Goal: Navigation & Orientation: Locate item on page

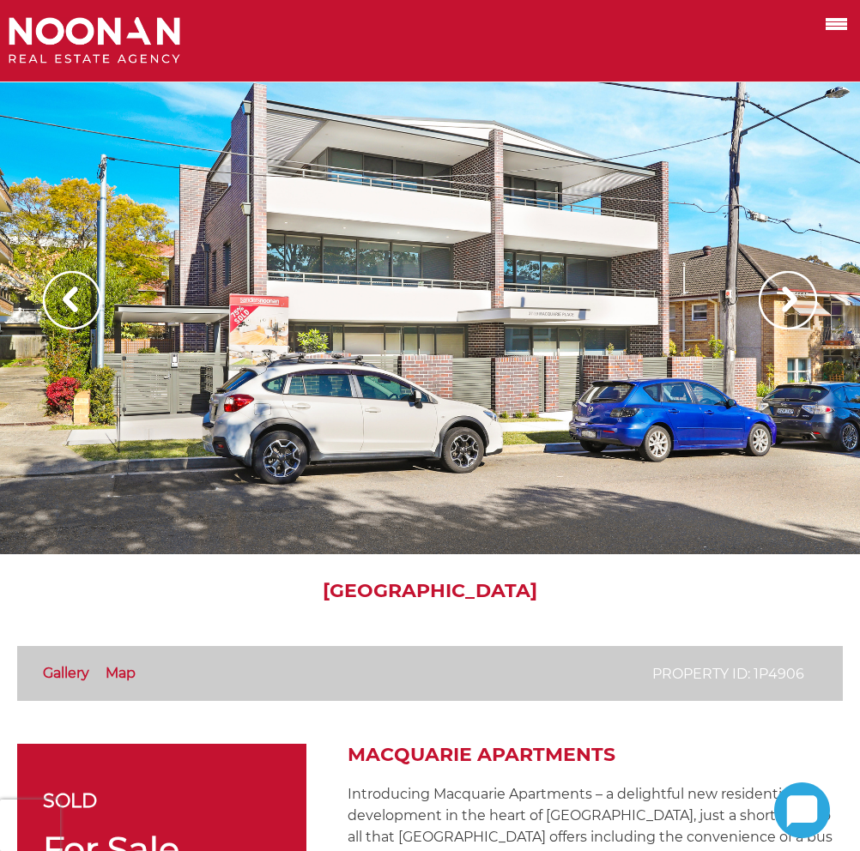
click at [457, 268] on div at bounding box center [430, 318] width 860 height 472
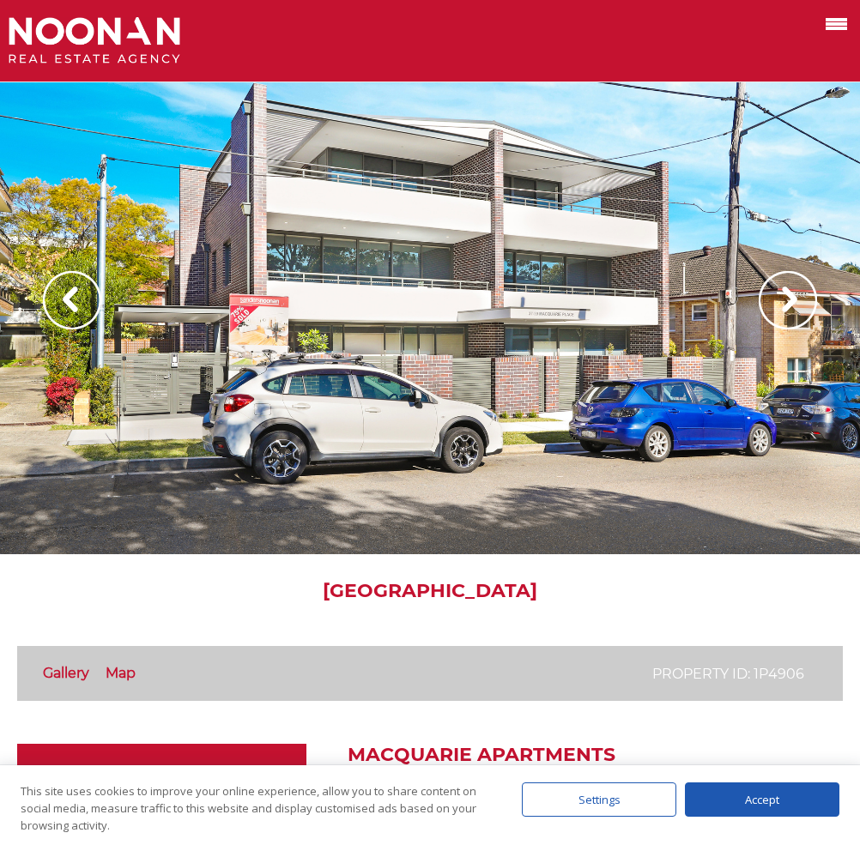
click at [790, 303] on img at bounding box center [788, 300] width 58 height 58
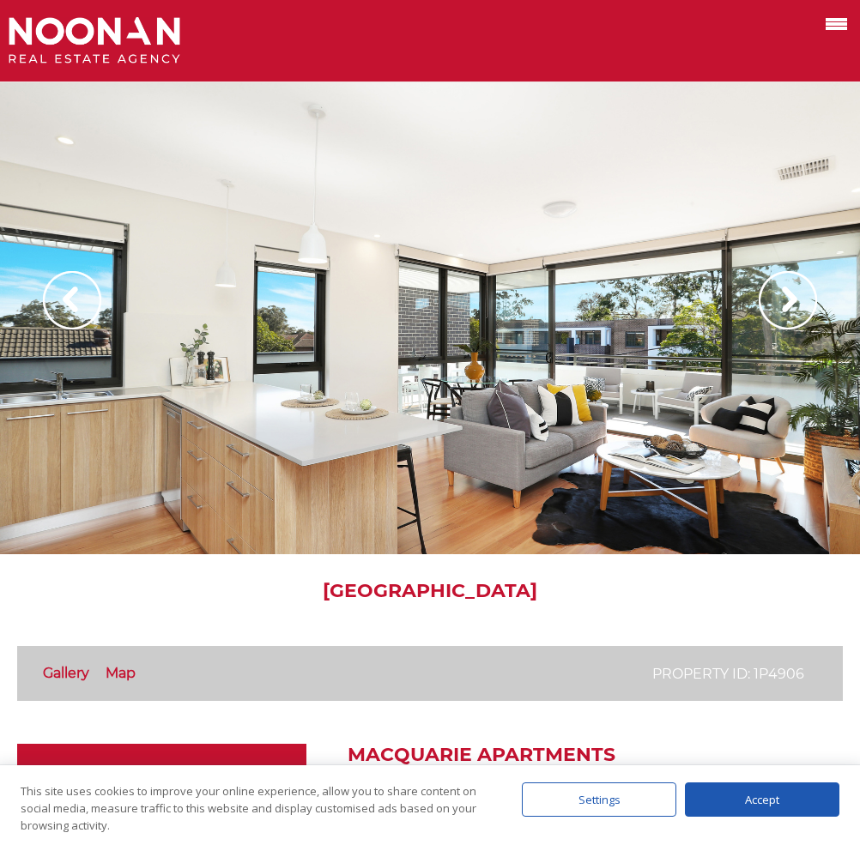
click at [84, 288] on img at bounding box center [72, 300] width 58 height 58
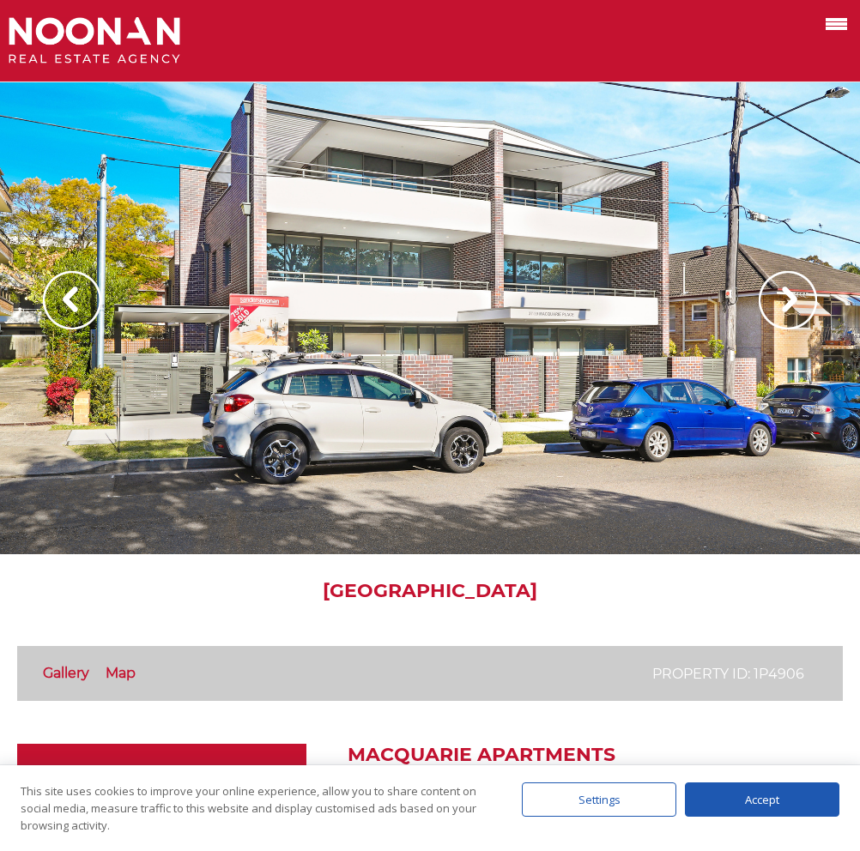
click at [791, 307] on img at bounding box center [788, 300] width 58 height 58
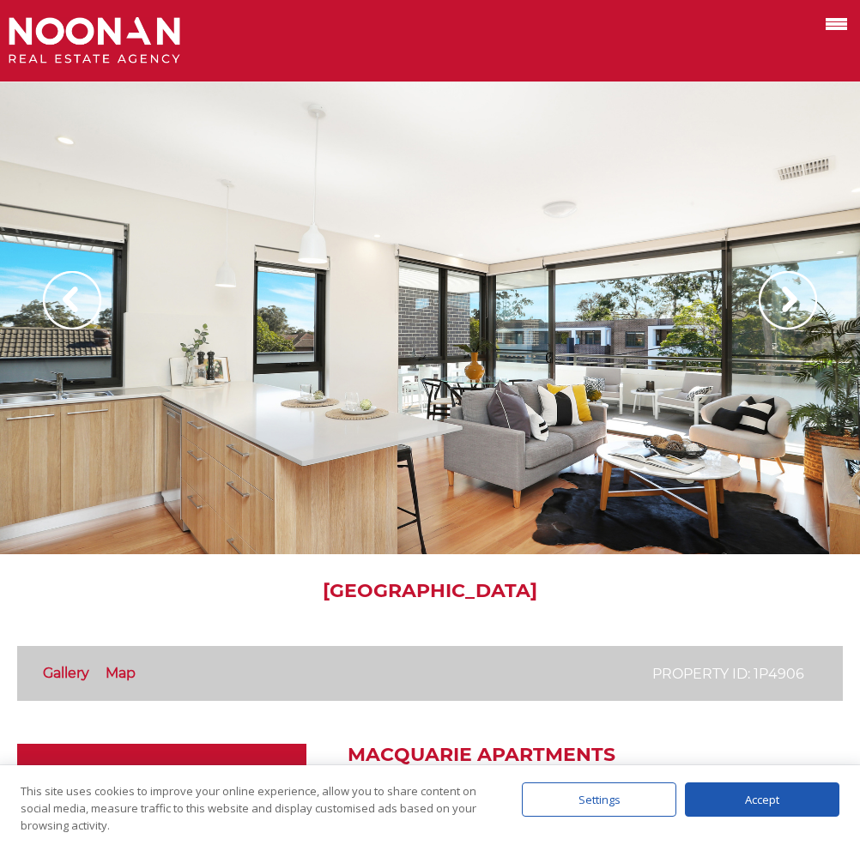
click at [791, 307] on img at bounding box center [788, 300] width 58 height 58
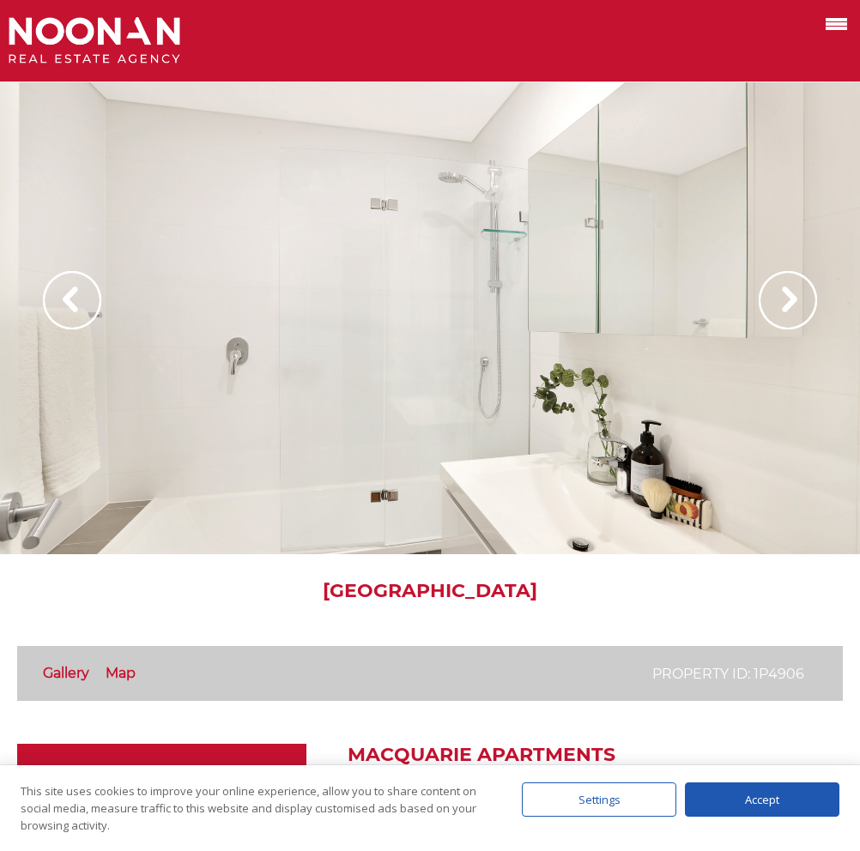
click at [791, 307] on img at bounding box center [788, 300] width 58 height 58
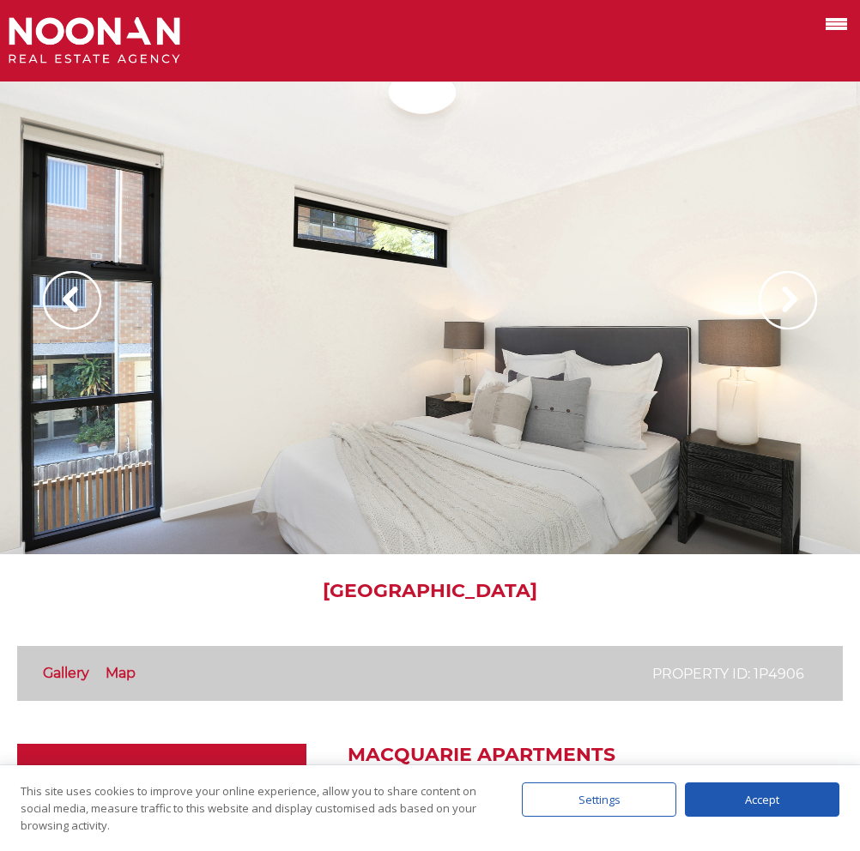
click at [791, 307] on img at bounding box center [788, 300] width 58 height 58
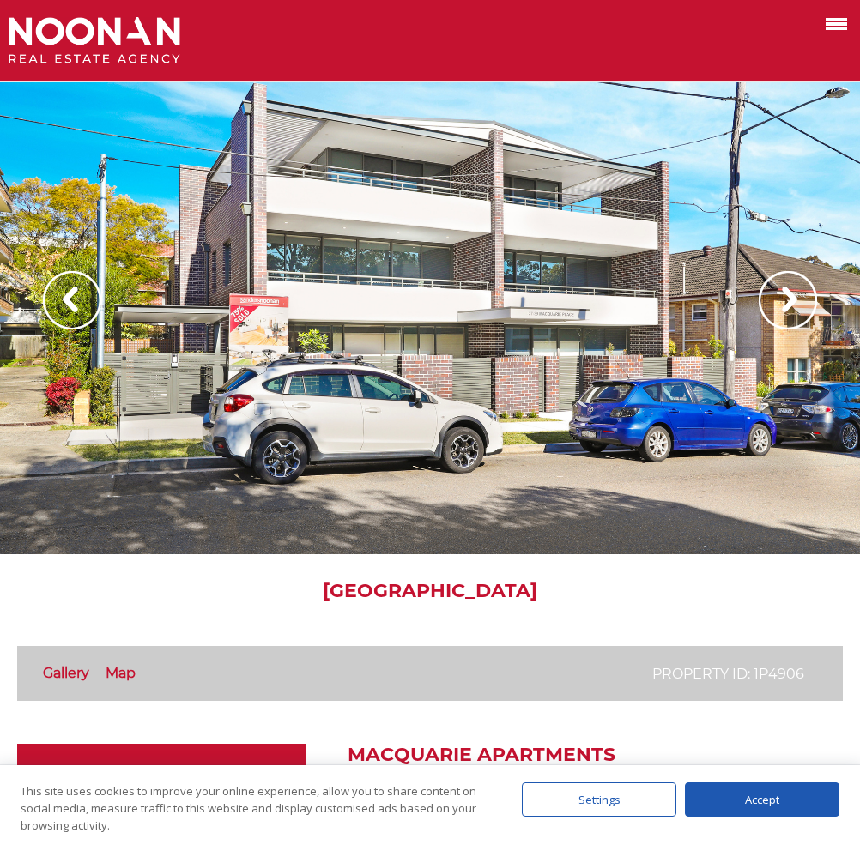
click at [791, 307] on img at bounding box center [788, 300] width 58 height 58
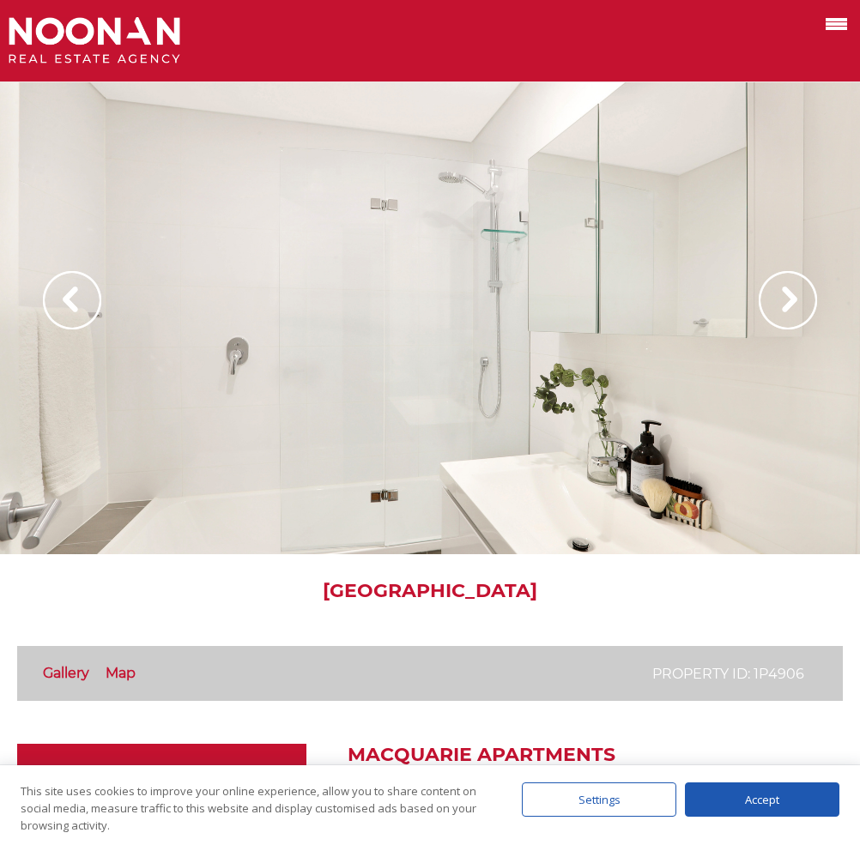
click at [791, 307] on img at bounding box center [788, 300] width 58 height 58
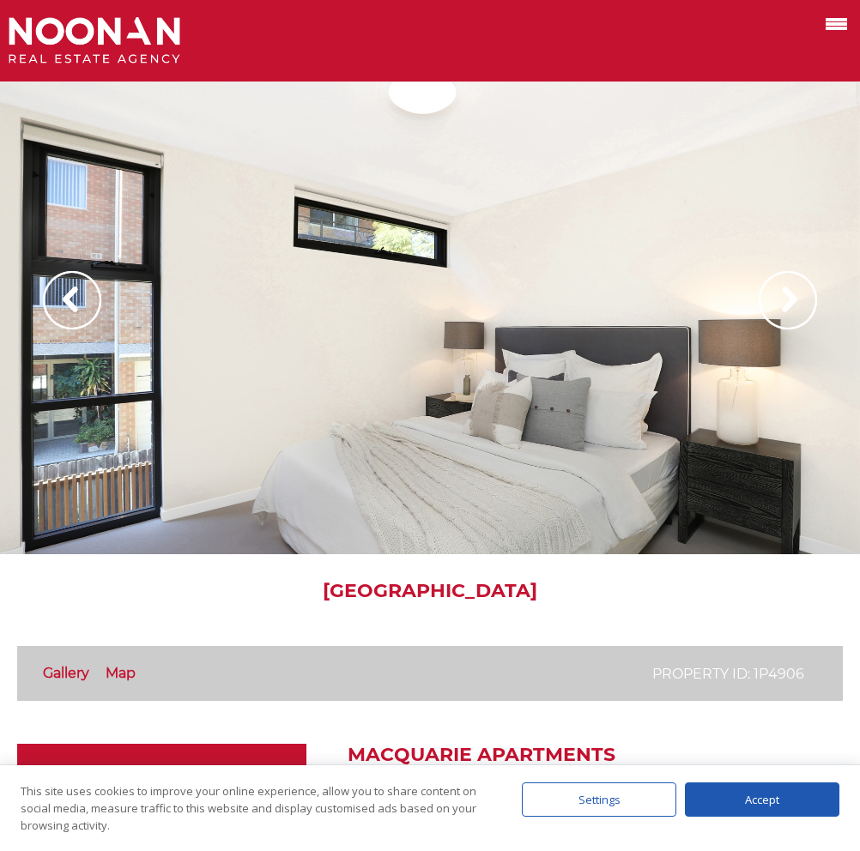
click at [791, 307] on img at bounding box center [788, 300] width 58 height 58
